Goal: Information Seeking & Learning: Learn about a topic

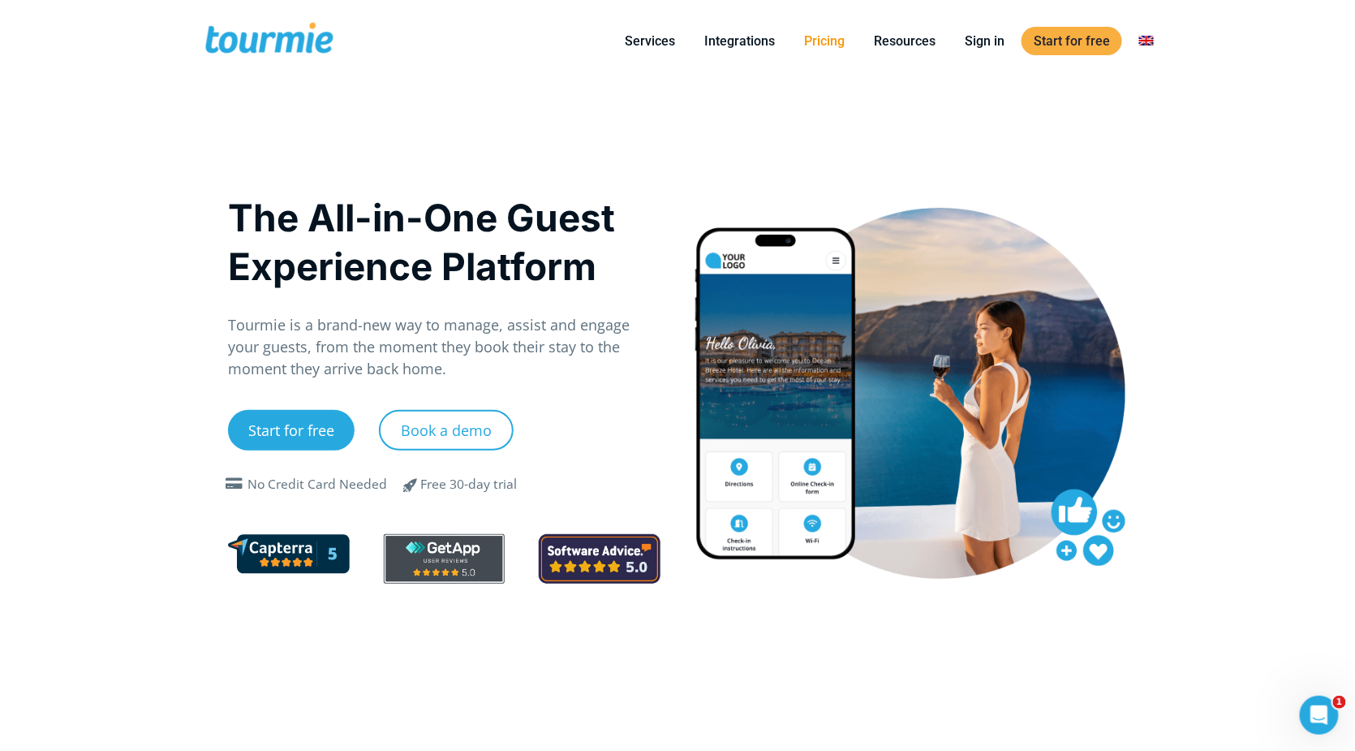
click at [832, 41] on link "Pricing" at bounding box center [824, 41] width 65 height 20
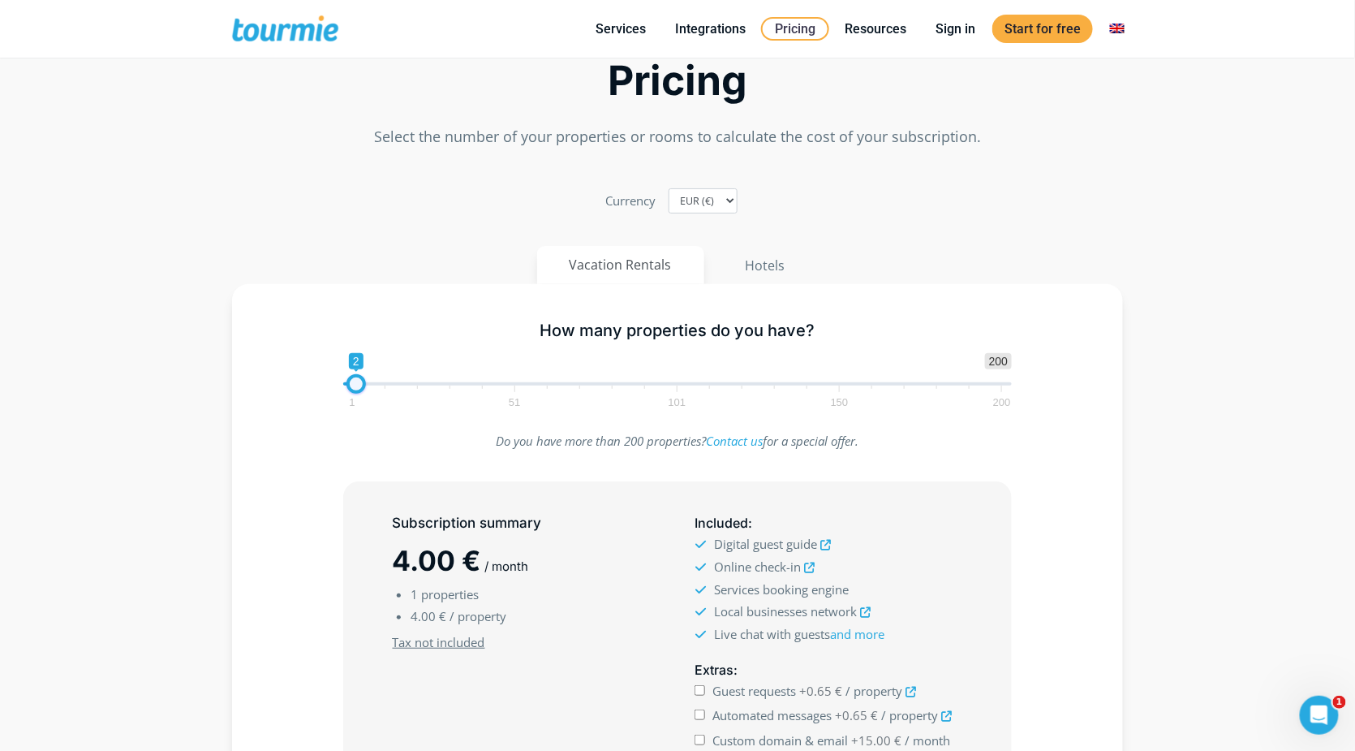
type input "4"
click at [361, 389] on span at bounding box center [362, 383] width 19 height 19
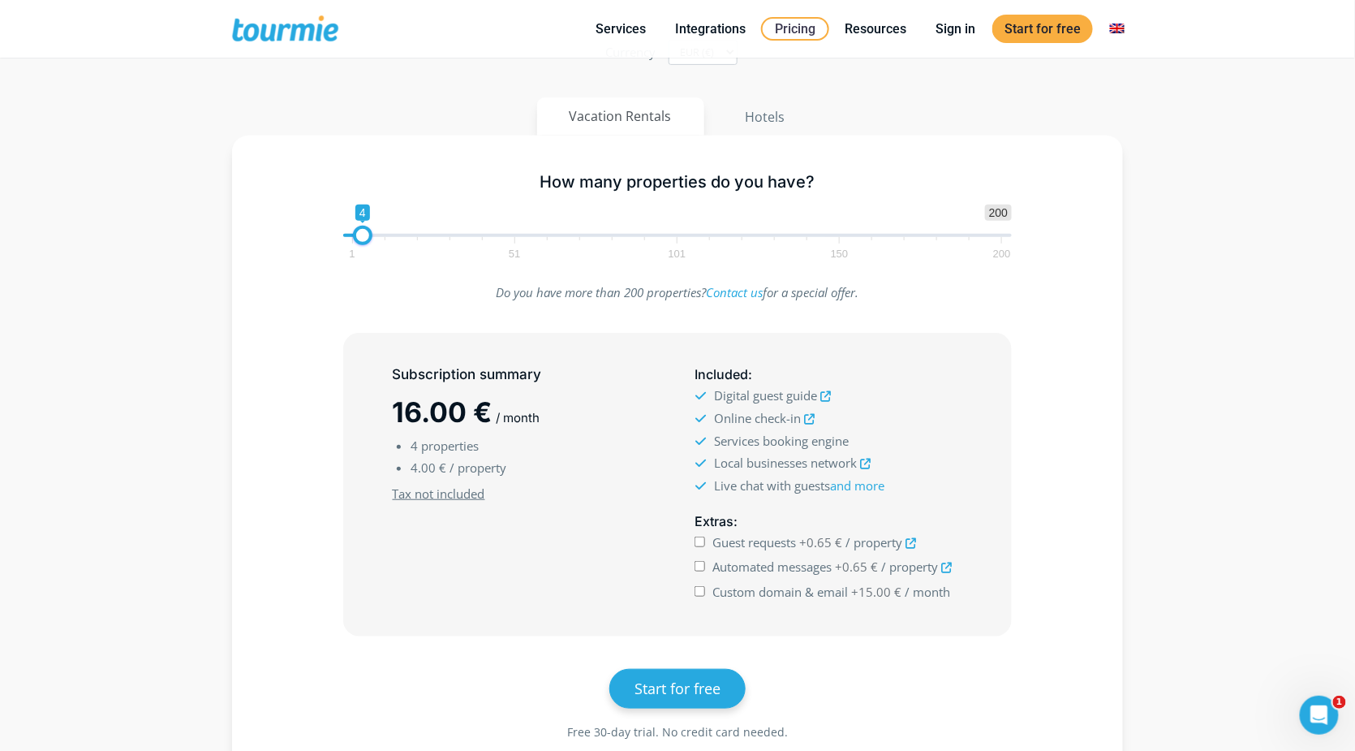
click at [696, 545] on input "Guest requests +0.65 € / property" at bounding box center [700, 541] width 11 height 11
checkbox input "true"
click at [701, 566] on input "Automated messages +0.65 € / property" at bounding box center [700, 566] width 11 height 11
checkbox input "true"
click at [702, 588] on input "Custom domain & email +15.00 € / month" at bounding box center [700, 591] width 11 height 11
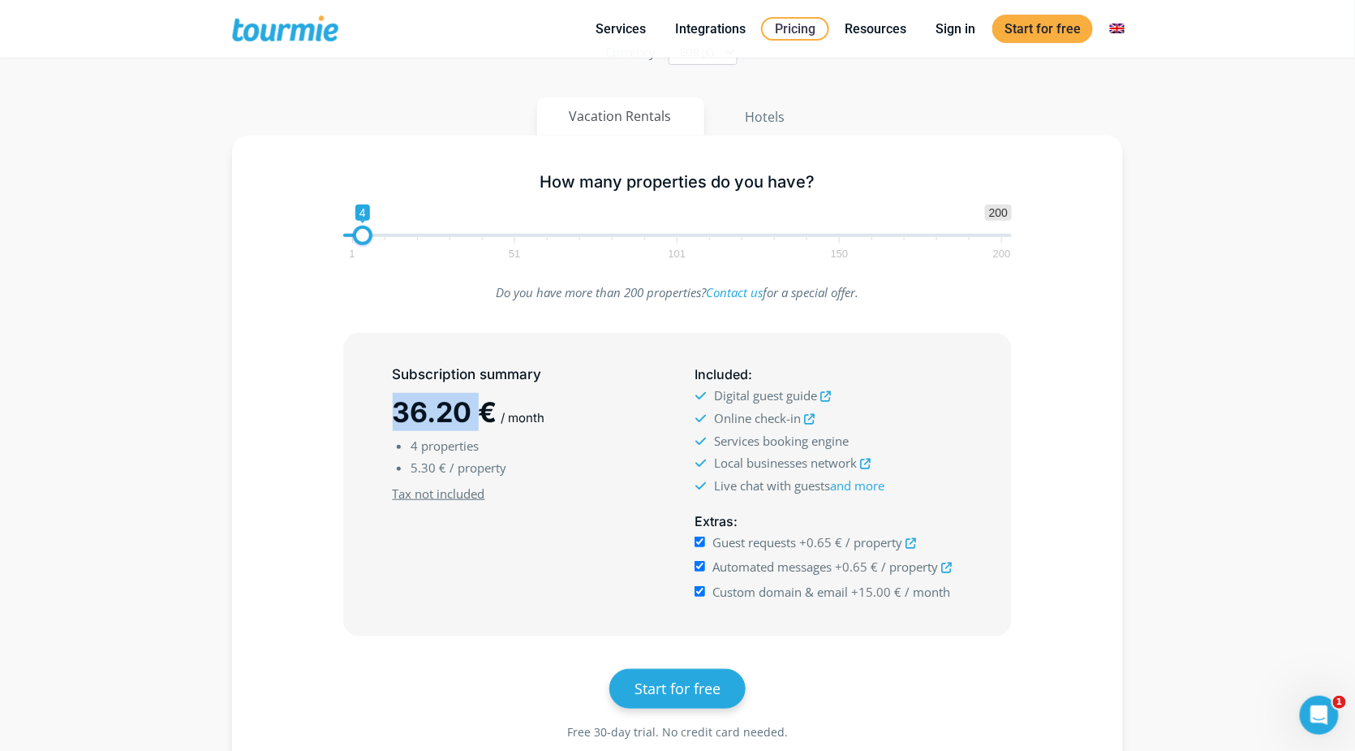
drag, startPoint x: 395, startPoint y: 419, endPoint x: 491, endPoint y: 418, distance: 95.8
click at [491, 418] on div "Subscription summary 36.20 € / month 4 properties 5.30 € / property Minimum sub…" at bounding box center [527, 484] width 302 height 253
click at [539, 419] on span "/ month" at bounding box center [524, 417] width 44 height 15
drag, startPoint x: 392, startPoint y: 415, endPoint x: 486, endPoint y: 418, distance: 94.2
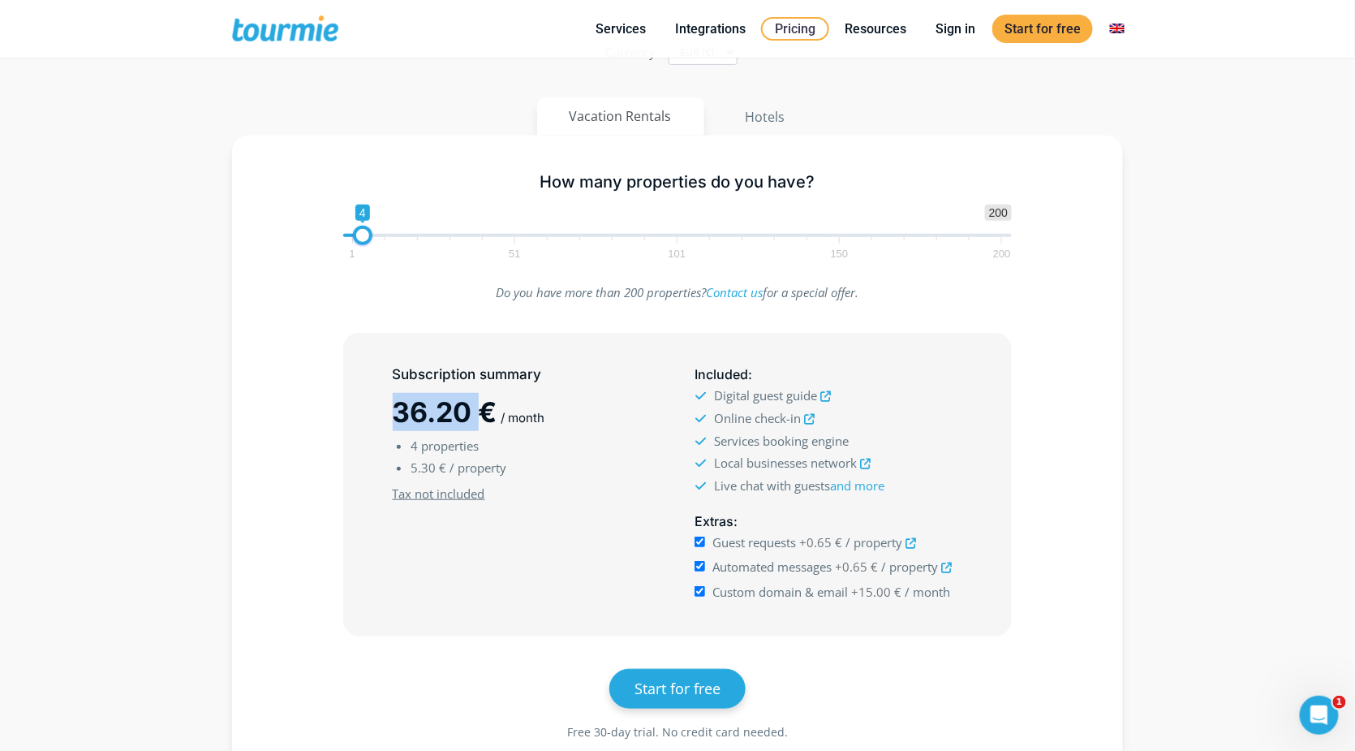
click at [486, 418] on div "Subscription summary 36.20 € / month 4 properties 5.30 € / property Minimum sub…" at bounding box center [527, 484] width 302 height 253
click at [486, 418] on span "36.20 €" at bounding box center [445, 411] width 105 height 33
click at [701, 591] on input "Custom domain & email +15.00 € / month" at bounding box center [700, 591] width 11 height 11
checkbox input "false"
click at [699, 567] on input "Automated messages +0.65 € / property" at bounding box center [700, 566] width 11 height 11
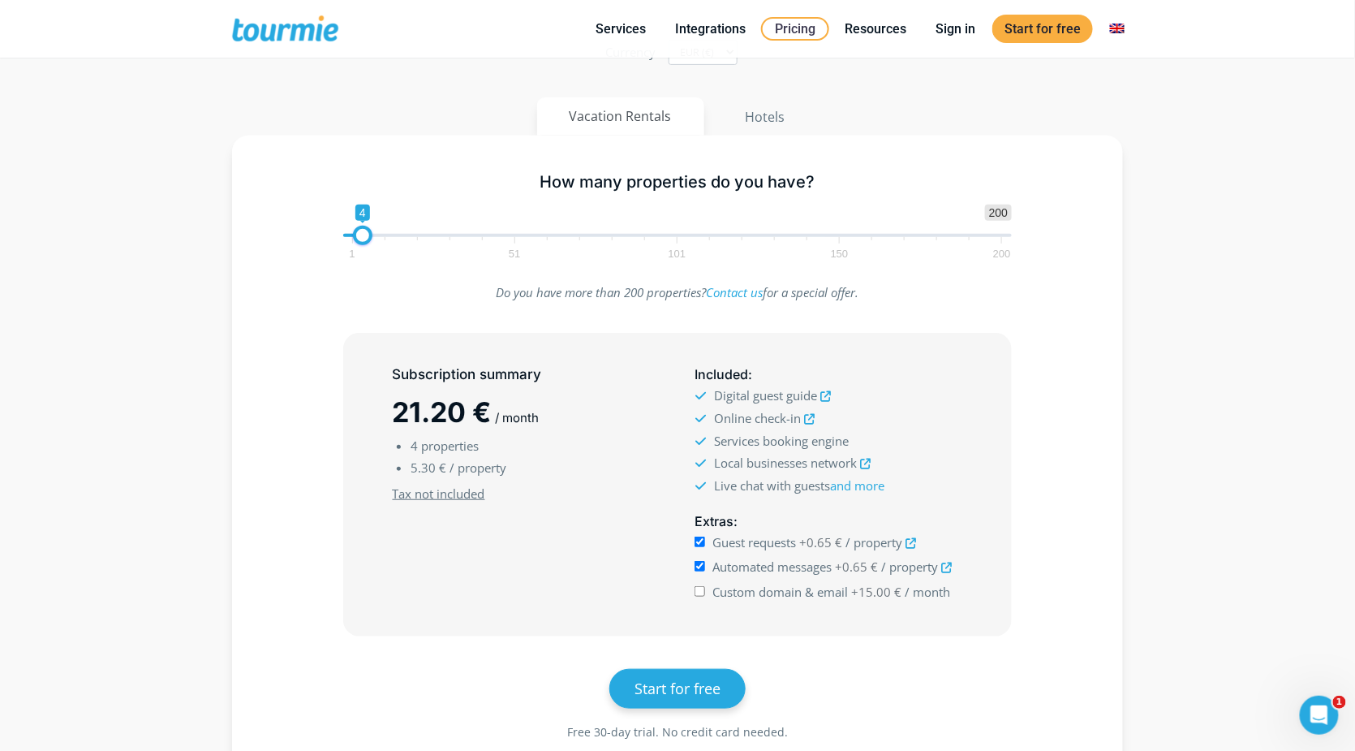
checkbox input "false"
click at [700, 544] on input "Guest requests +0.65 € / property" at bounding box center [700, 541] width 11 height 11
checkbox input "true"
click at [697, 566] on input "Automated messages +0.65 € / property" at bounding box center [700, 566] width 11 height 11
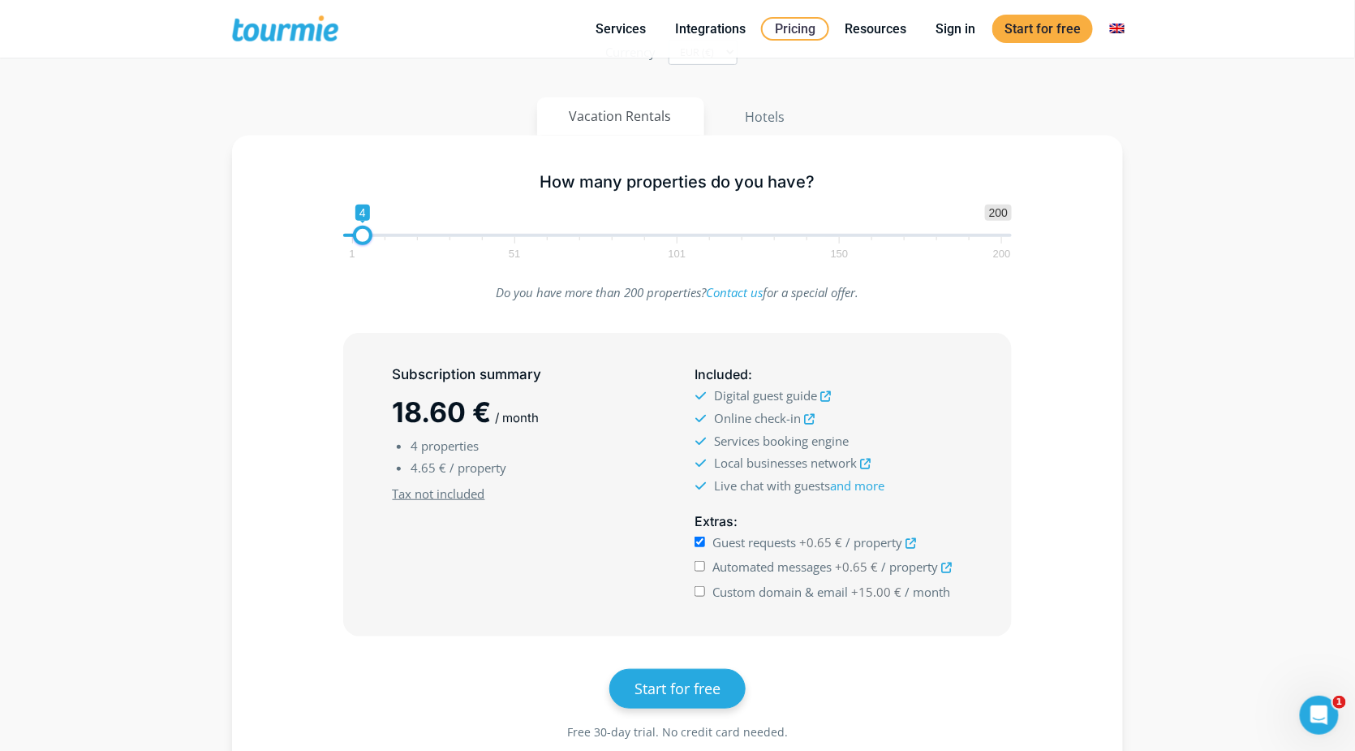
checkbox input "true"
click at [792, 544] on span "Guest requests" at bounding box center [755, 542] width 84 height 16
click at [705, 544] on input "Guest requests +0.65 € / property" at bounding box center [700, 541] width 11 height 11
click at [861, 544] on span "/ property" at bounding box center [874, 542] width 57 height 16
click at [705, 544] on input "Guest requests +0.65 € / property" at bounding box center [700, 541] width 11 height 11
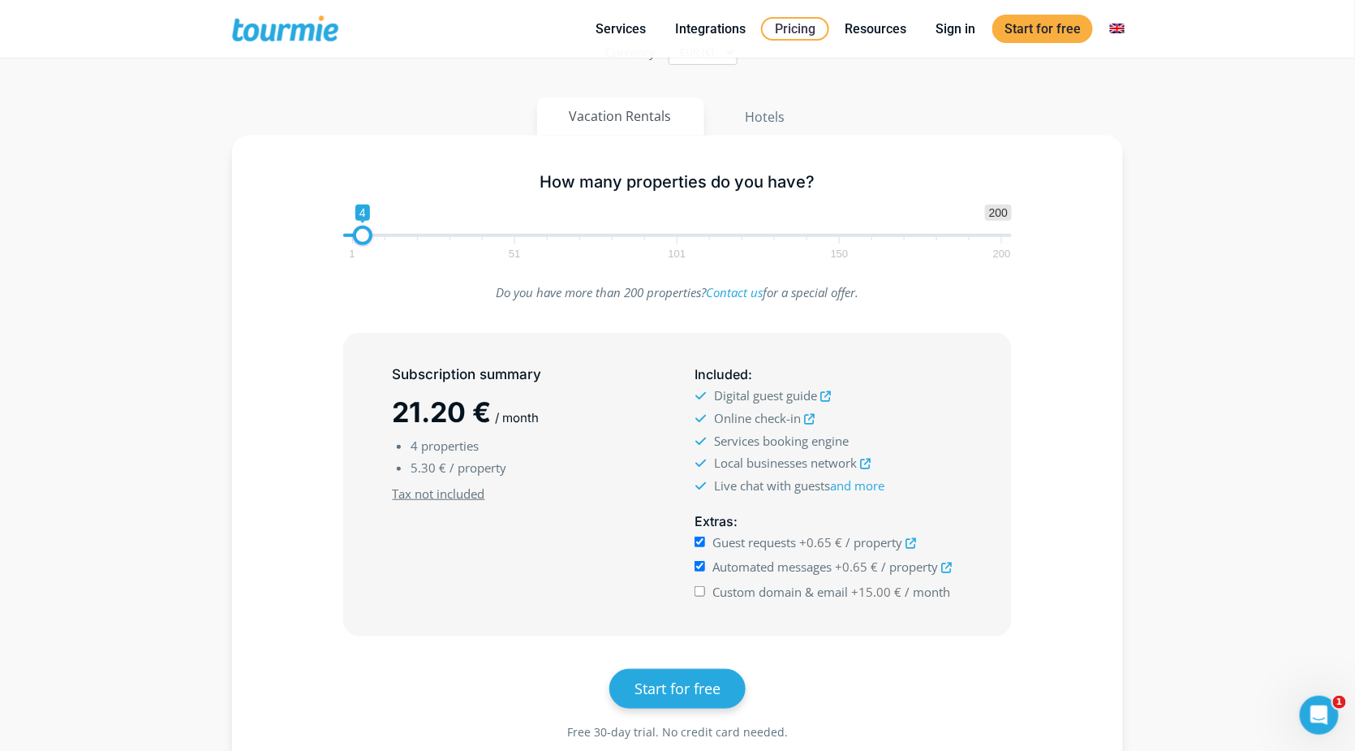
click at [861, 544] on span "/ property" at bounding box center [874, 542] width 57 height 16
click at [705, 544] on input "Guest requests +0.65 € / property" at bounding box center [700, 541] width 11 height 11
checkbox input "false"
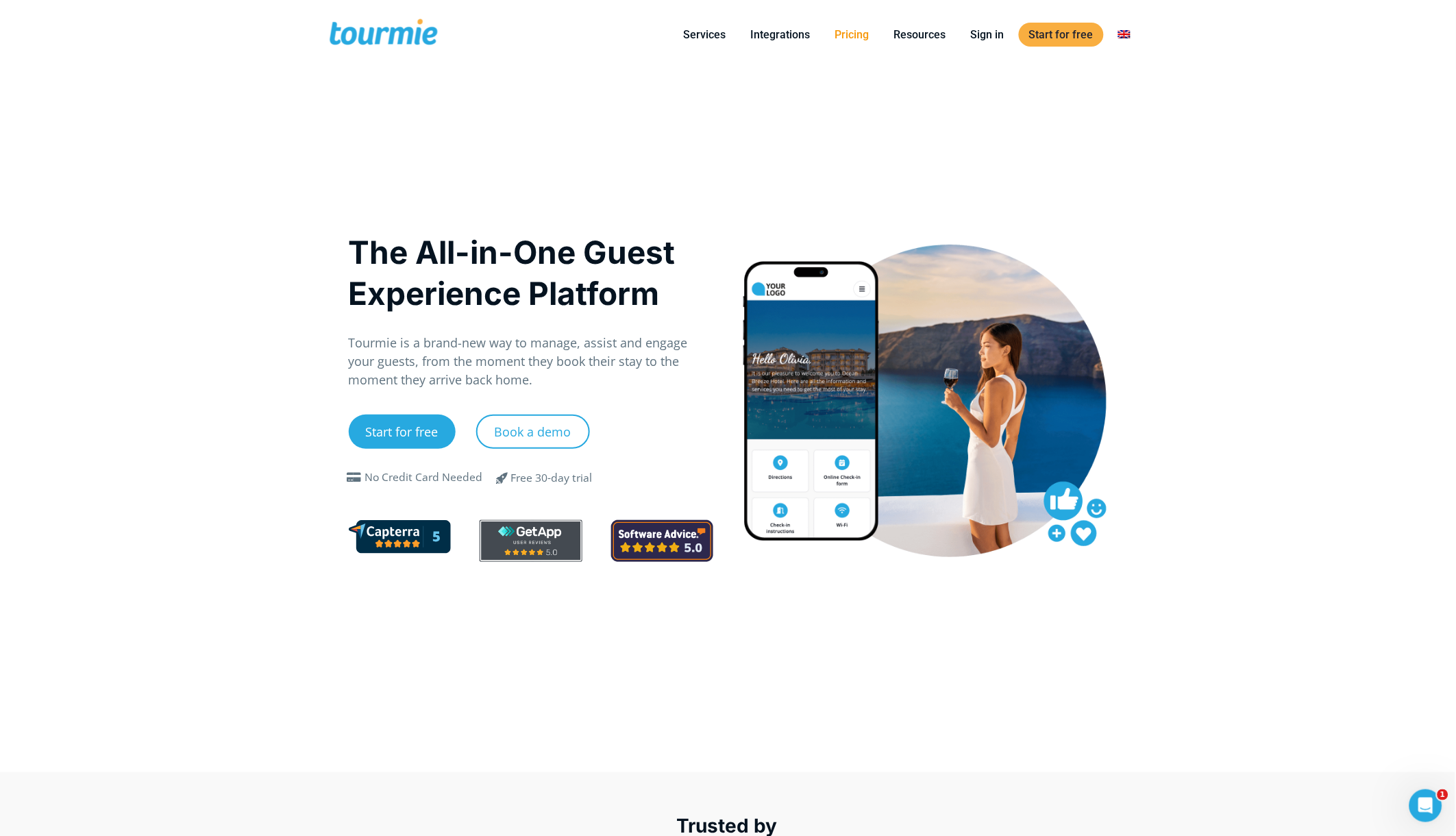
click at [850, 38] on link "Pricing" at bounding box center [852, 35] width 55 height 17
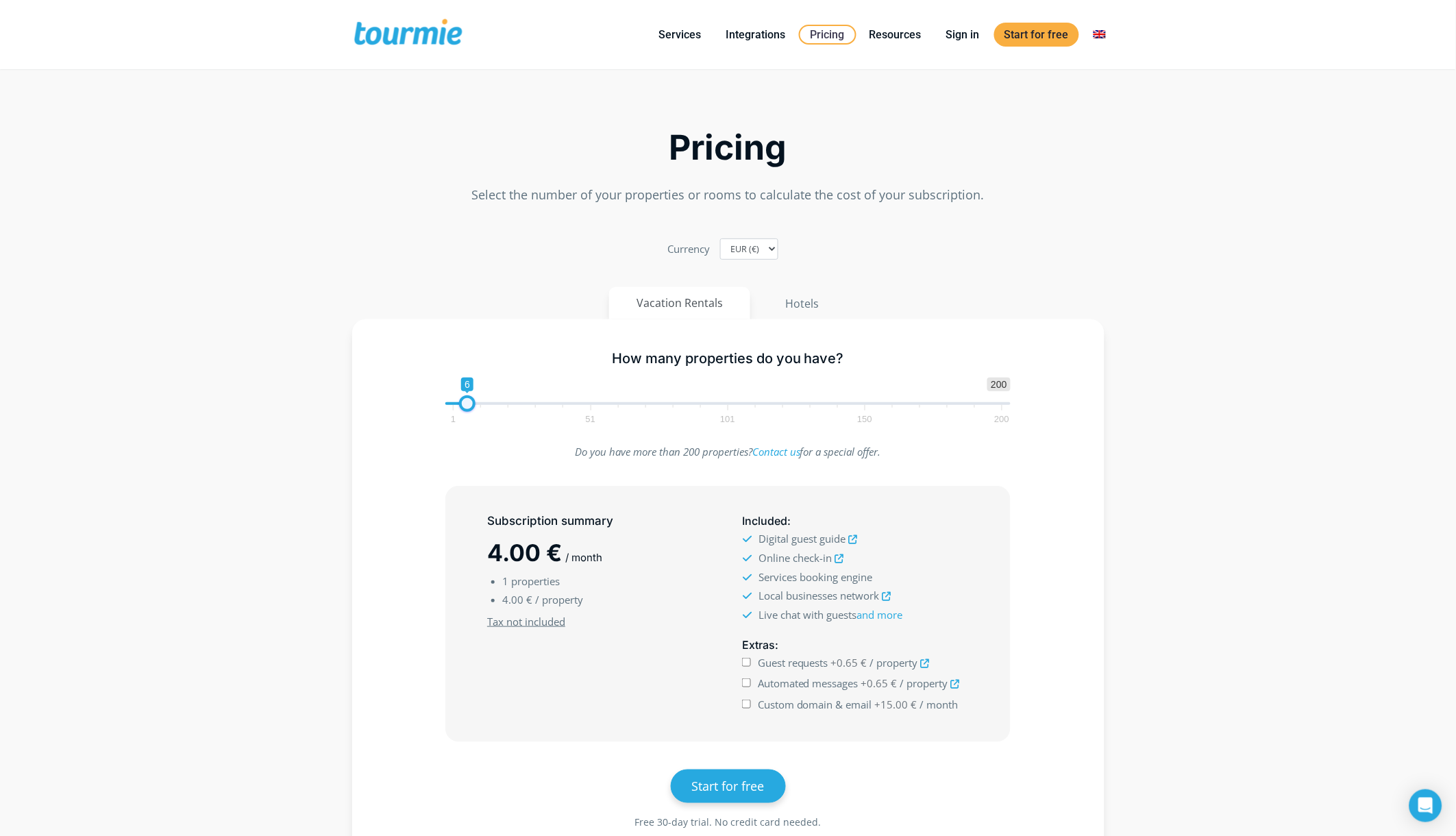
type input "29"
checkbox input "true"
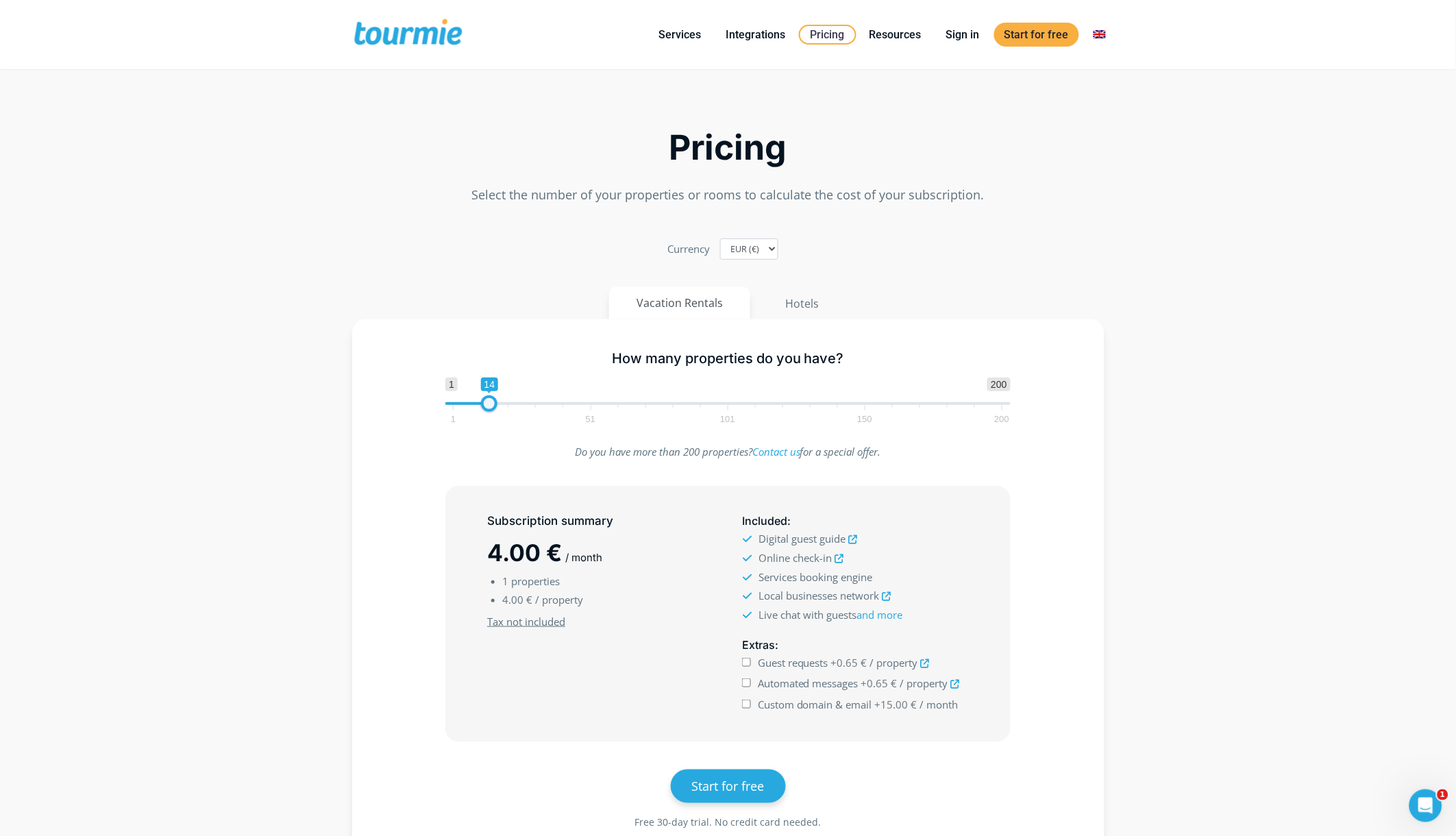
type input "15"
drag, startPoint x: 465, startPoint y: 410, endPoint x: 496, endPoint y: 412, distance: 31.1
click at [496, 412] on span at bounding box center [491, 403] width 16 height 16
click at [745, 665] on input "Guest requests +0.65 € / property" at bounding box center [746, 662] width 9 height 9
checkbox input "true"
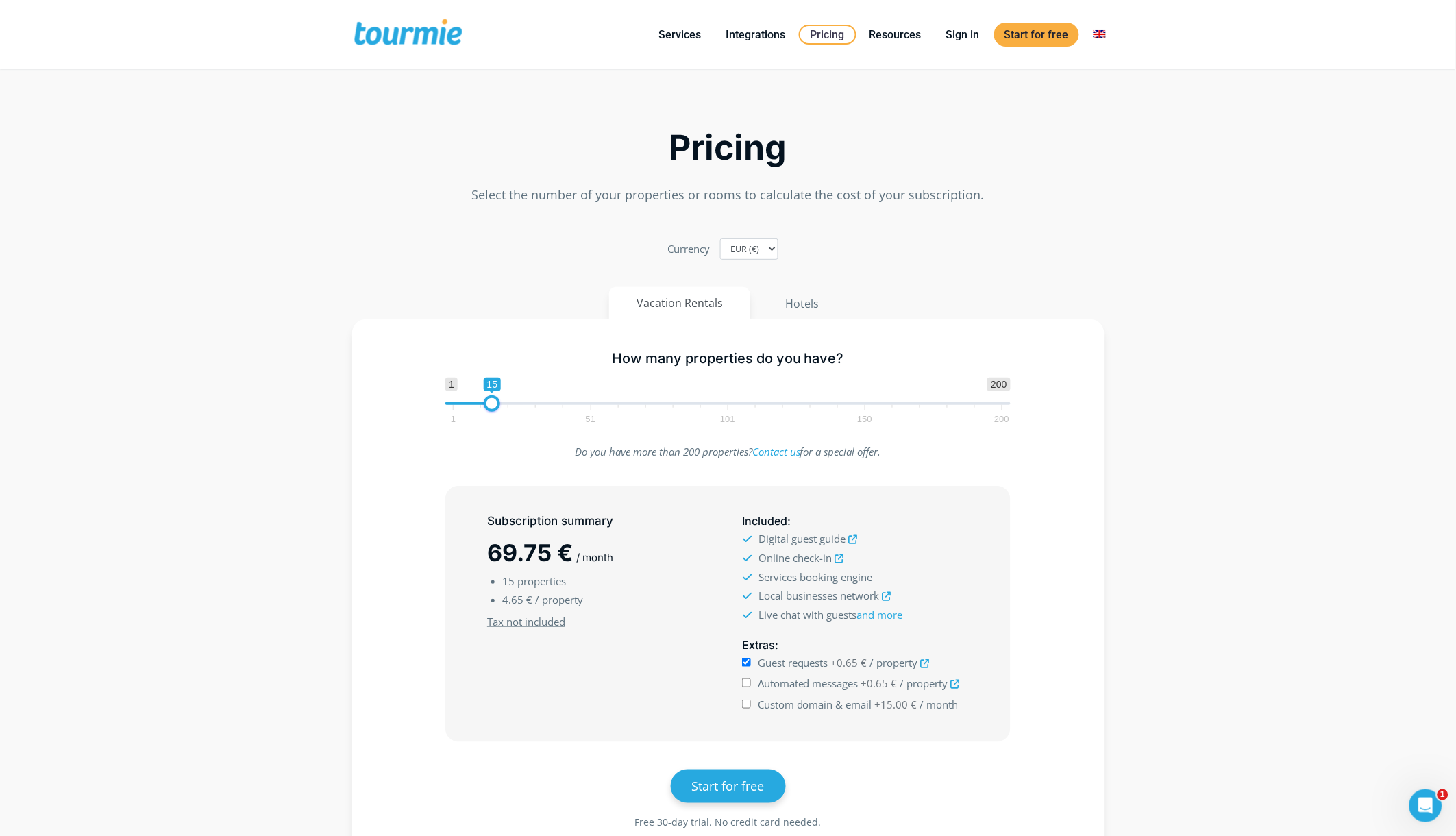
click at [748, 687] on input "Automated messages +0.65 € / property" at bounding box center [746, 682] width 9 height 9
checkbox input "true"
click at [747, 708] on input "Custom domain & email +15.00 € / month" at bounding box center [746, 704] width 9 height 9
checkbox input "true"
